Goal: Information Seeking & Learning: Check status

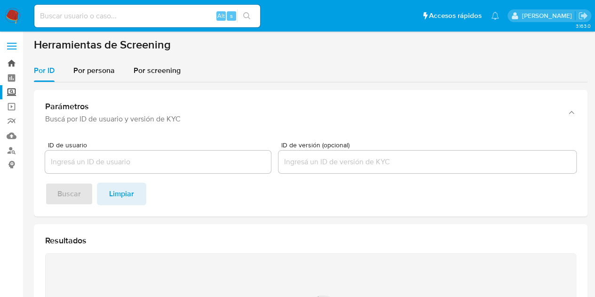
click at [14, 64] on link "Bandeja" at bounding box center [56, 63] width 112 height 15
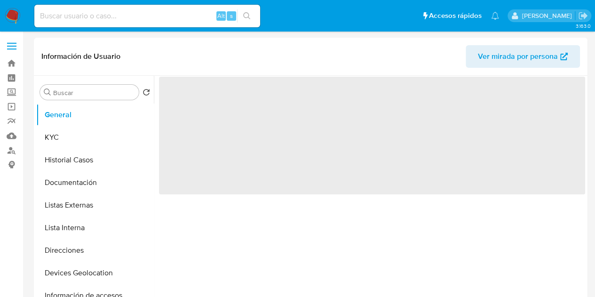
select select "10"
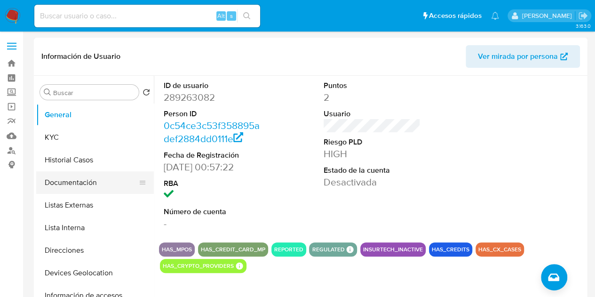
click at [81, 179] on button "Documentación" at bounding box center [91, 182] width 110 height 23
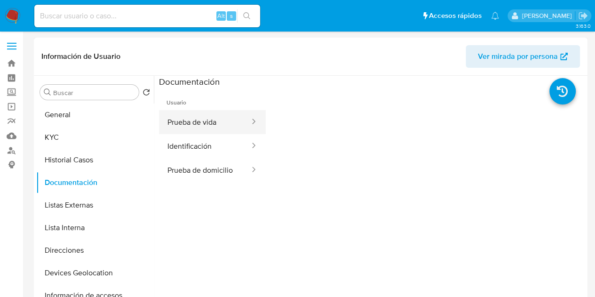
click at [217, 125] on button "Prueba de vida" at bounding box center [205, 122] width 92 height 24
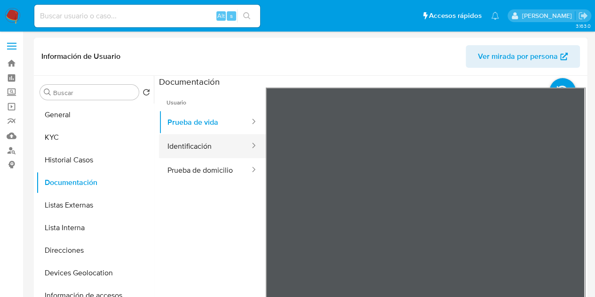
click at [208, 143] on button "Identificación" at bounding box center [205, 146] width 92 height 24
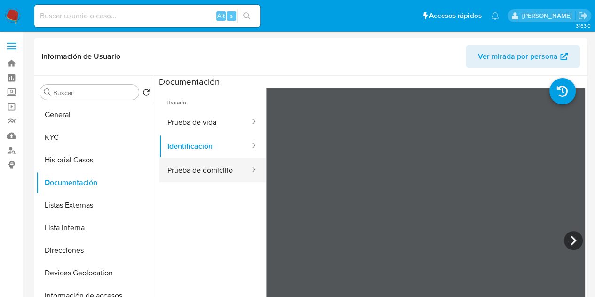
click at [209, 165] on button "Prueba de domicilio" at bounding box center [205, 170] width 92 height 24
click at [201, 159] on button "Prueba de domicilio" at bounding box center [205, 170] width 92 height 24
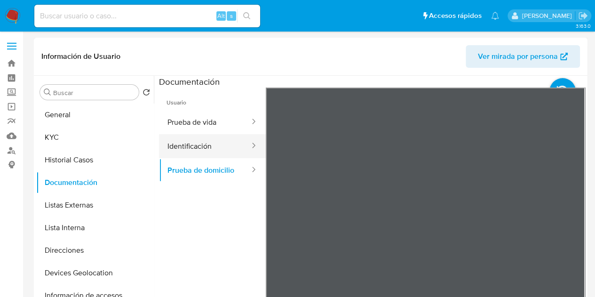
click at [205, 149] on button "Identificación" at bounding box center [205, 146] width 92 height 24
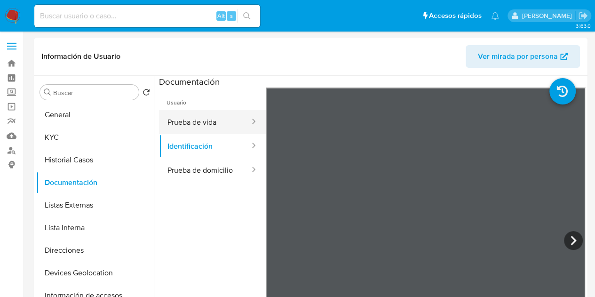
click at [210, 125] on button "Prueba de vida" at bounding box center [205, 122] width 92 height 24
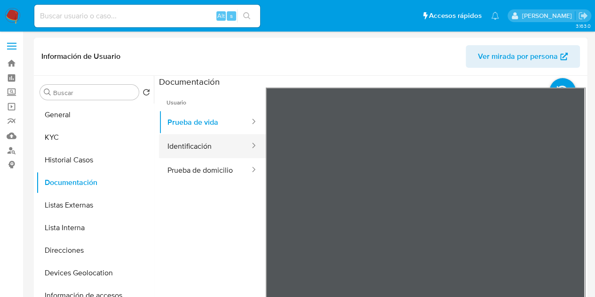
click at [209, 141] on button "Identificación" at bounding box center [205, 146] width 92 height 24
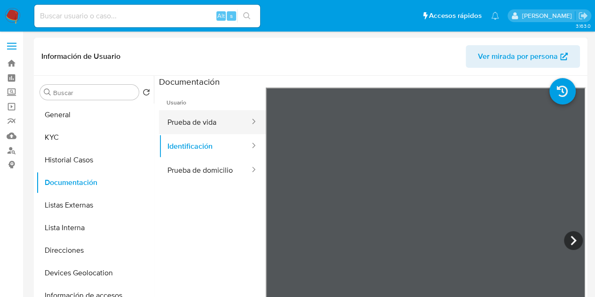
click at [225, 124] on button "Prueba de vida" at bounding box center [205, 122] width 92 height 24
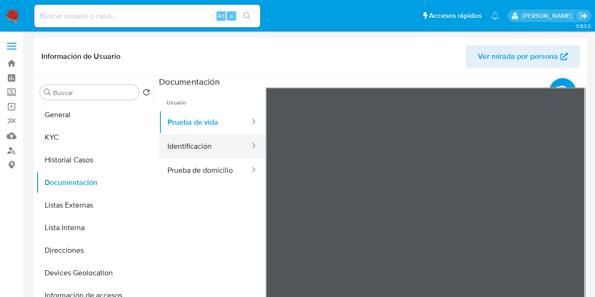
click at [202, 141] on button "Identificación" at bounding box center [205, 146] width 92 height 24
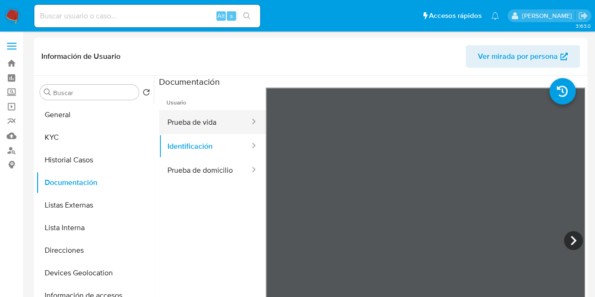
click at [208, 121] on button "Prueba de vida" at bounding box center [205, 122] width 92 height 24
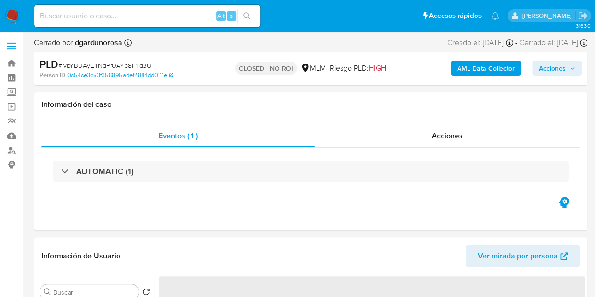
select select "10"
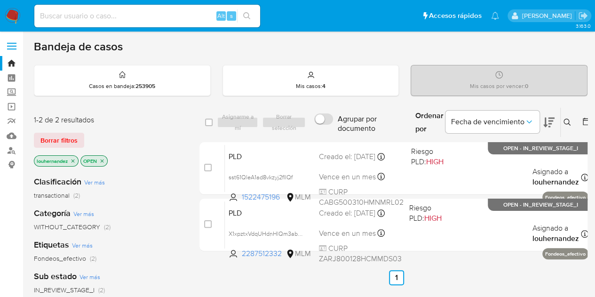
click at [74, 159] on icon "close-filter" at bounding box center [73, 161] width 6 height 6
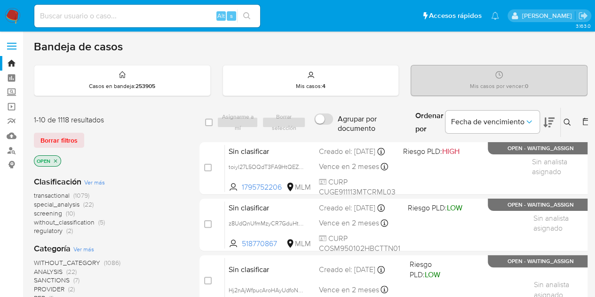
click at [565, 122] on icon at bounding box center [568, 123] width 8 height 8
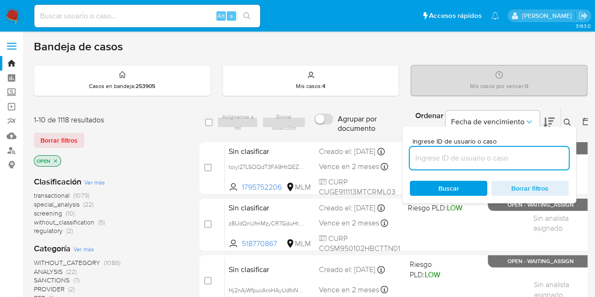
click at [456, 161] on input at bounding box center [489, 158] width 159 height 12
click at [536, 153] on input at bounding box center [489, 158] width 159 height 12
paste input "1833300924"
type input "1833300924"
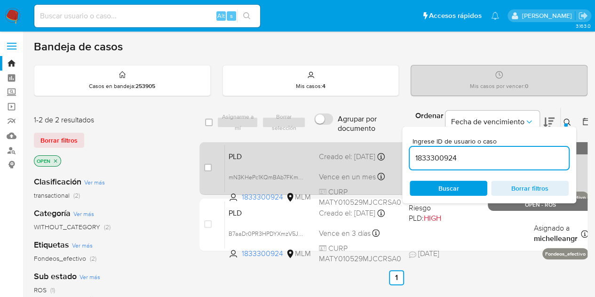
click at [346, 168] on div "PLD mN3KHePc1KQmBAb7FKmZ7EoZ 1833300924 MLM Riesgo PLD: HIGH Creado el: 12/09/2…" at bounding box center [407, 169] width 364 height 48
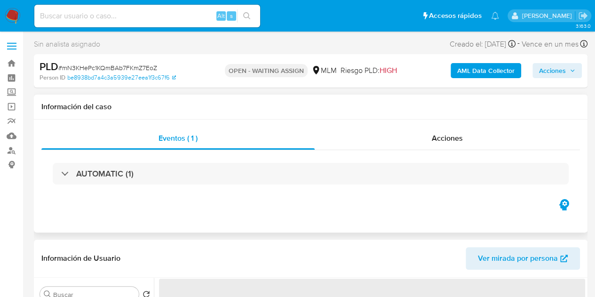
select select "10"
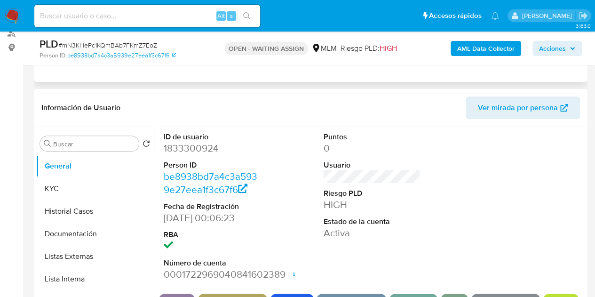
scroll to position [126, 0]
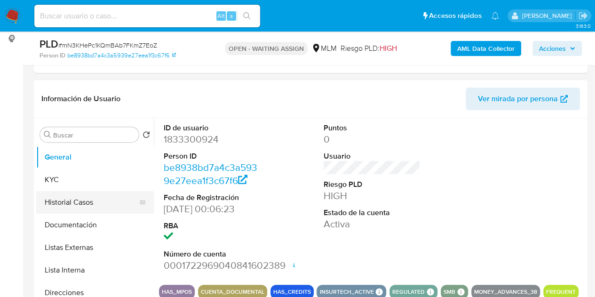
click at [101, 210] on button "Historial Casos" at bounding box center [91, 202] width 110 height 23
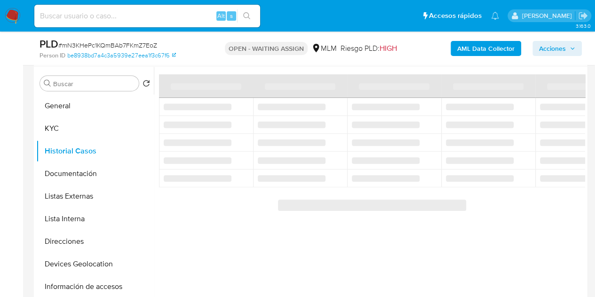
scroll to position [178, 0]
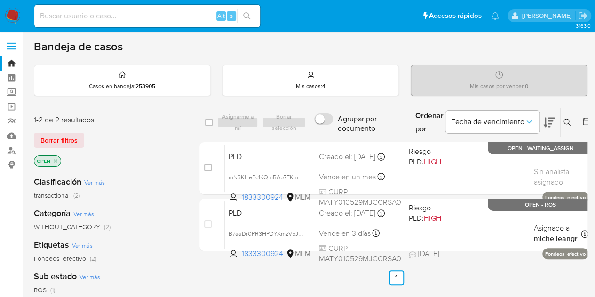
click at [158, 146] on div "Borrar filtros" at bounding box center [109, 140] width 151 height 15
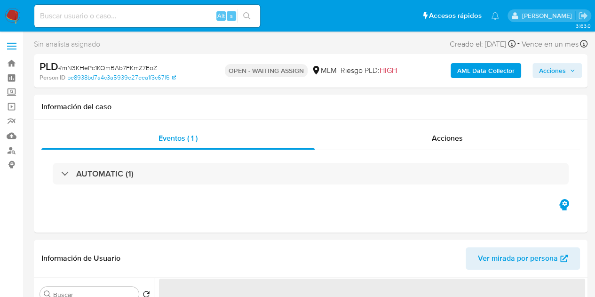
select select "10"
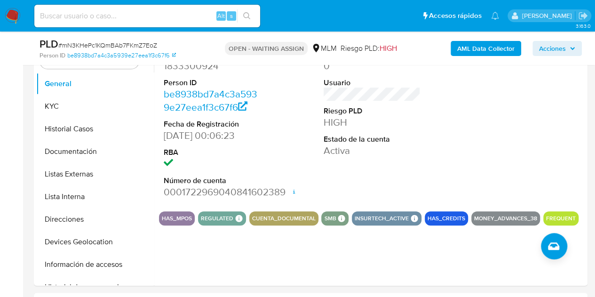
scroll to position [199, 0]
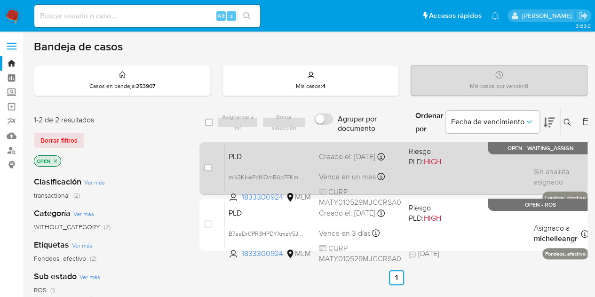
click at [397, 178] on div "Vence en un mes Vence el [DATE] 02:07:51" at bounding box center [360, 176] width 82 height 13
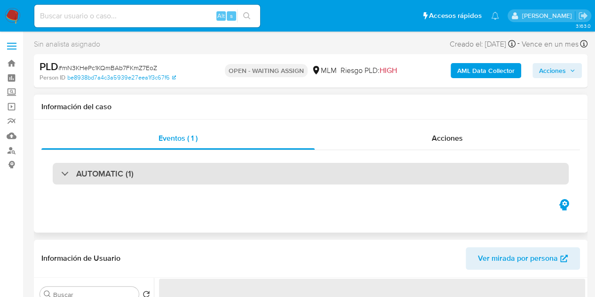
select select "10"
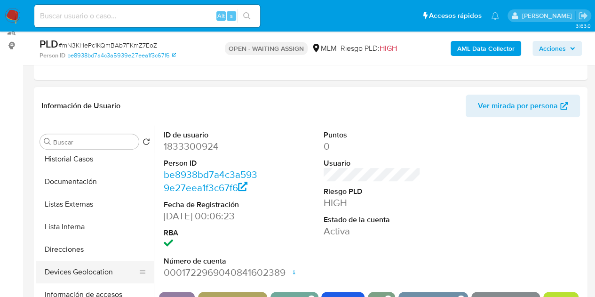
scroll to position [50, 0]
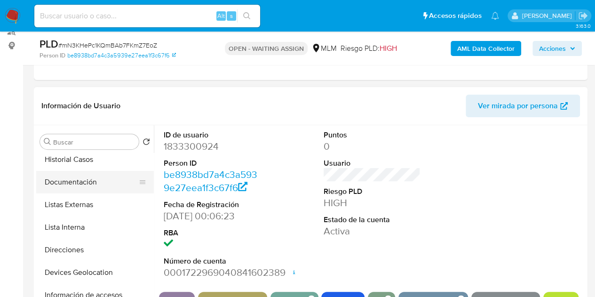
click at [92, 185] on button "Documentación" at bounding box center [91, 182] width 110 height 23
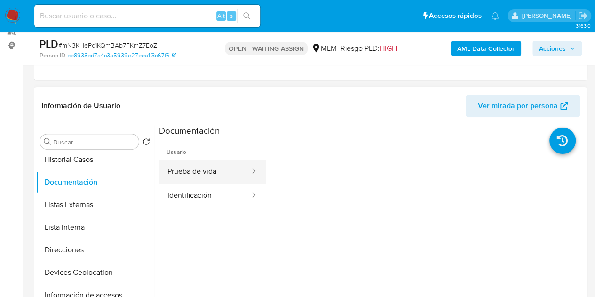
click at [211, 169] on button "Prueba de vida" at bounding box center [205, 172] width 92 height 24
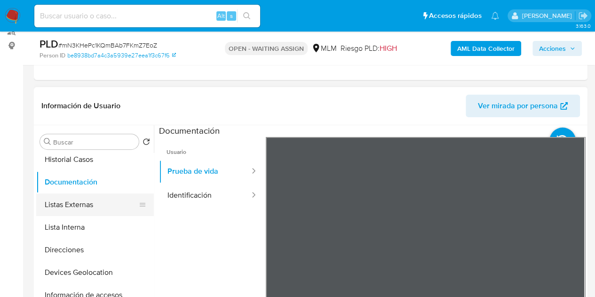
click at [115, 202] on button "Listas Externas" at bounding box center [91, 204] width 110 height 23
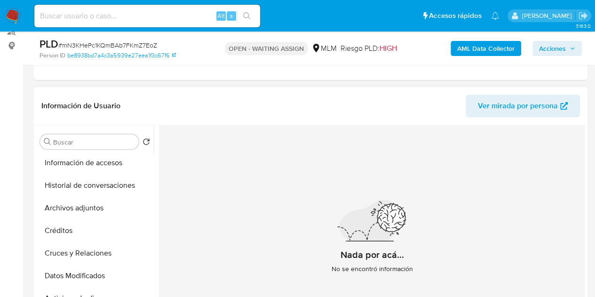
scroll to position [192, 0]
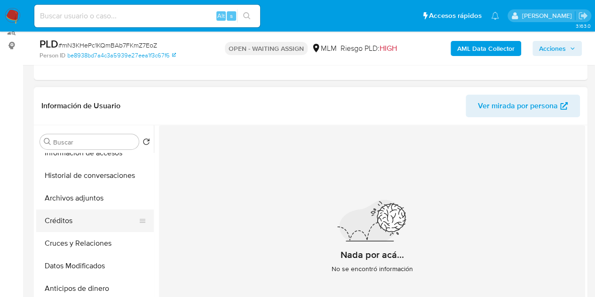
click at [78, 219] on button "Créditos" at bounding box center [91, 220] width 110 height 23
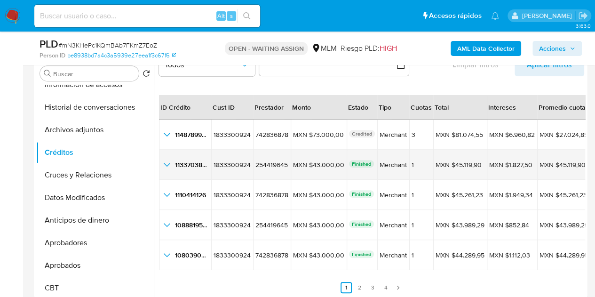
scroll to position [190, 0]
